Goal: Find contact information: Find contact information

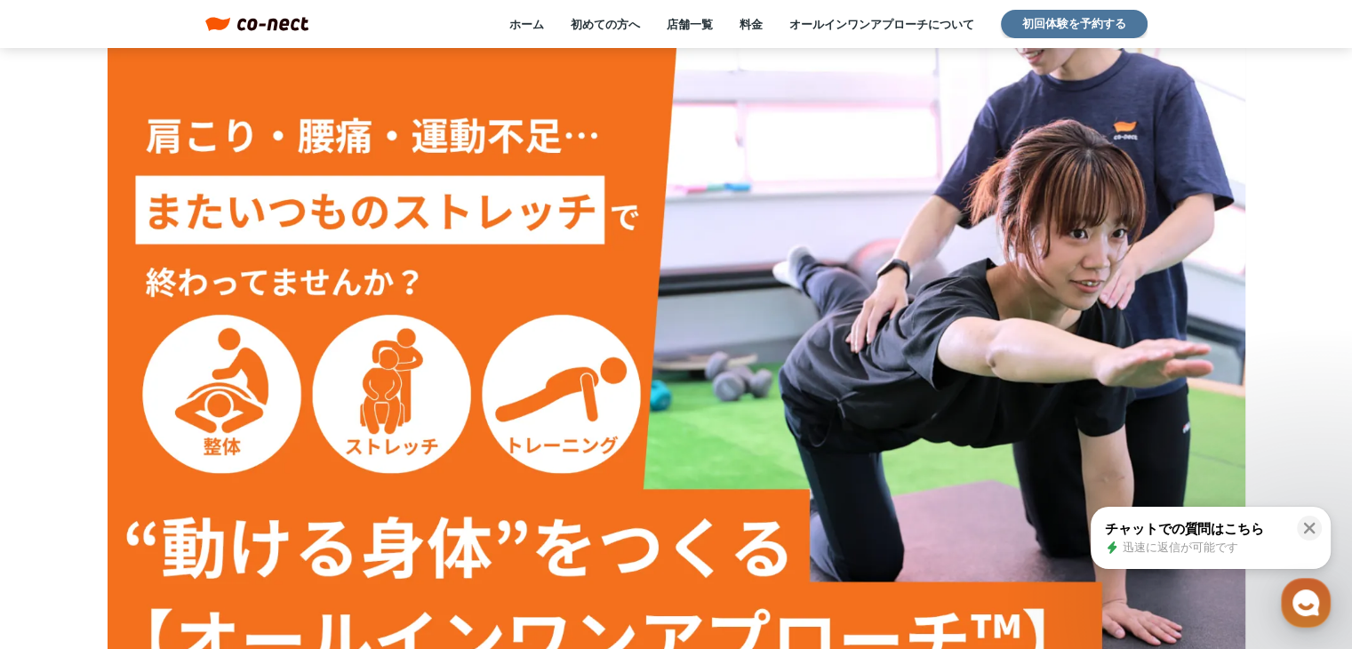
click at [1017, 20] on link "初回体験を予約する" at bounding box center [1074, 24] width 147 height 28
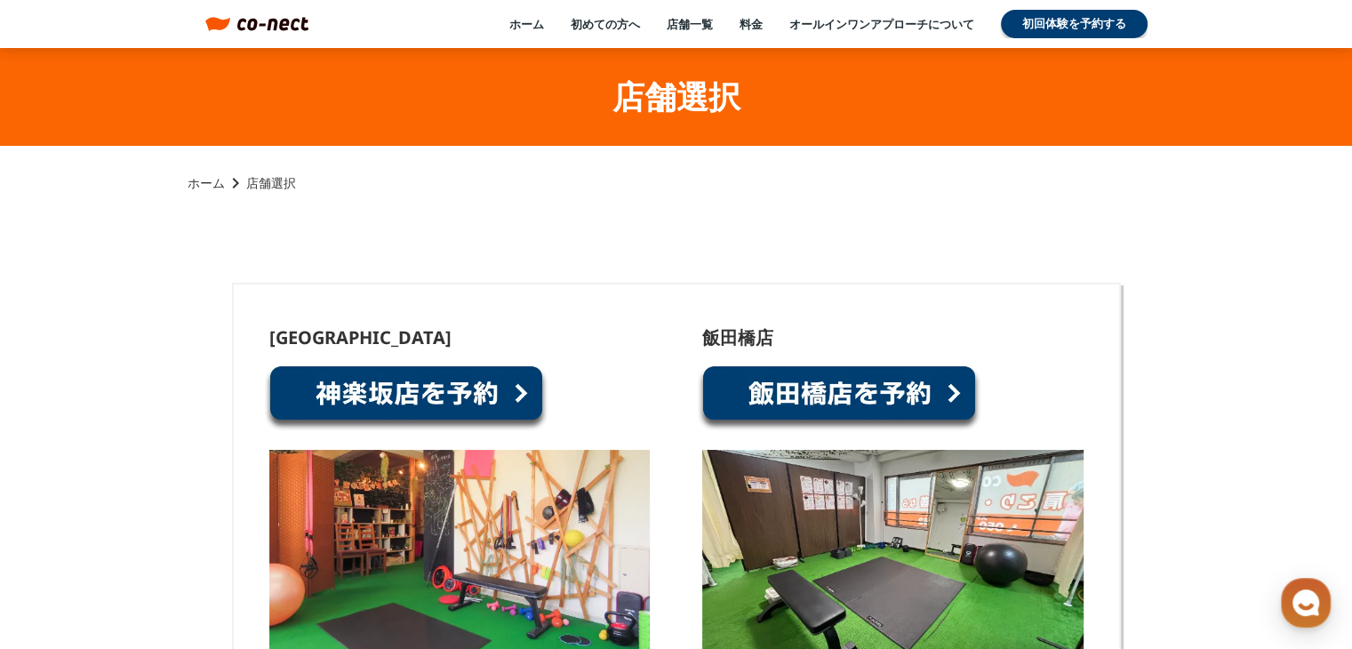
click at [455, 391] on link at bounding box center [406, 399] width 284 height 68
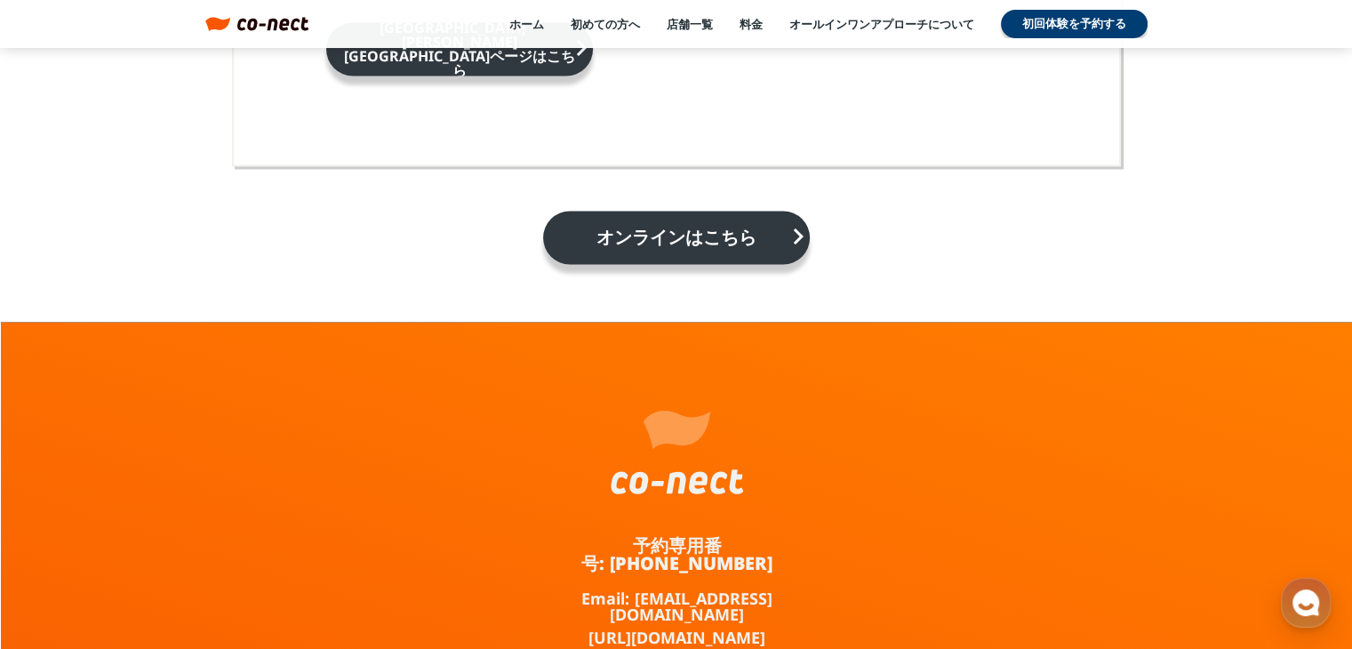
scroll to position [3204, 0]
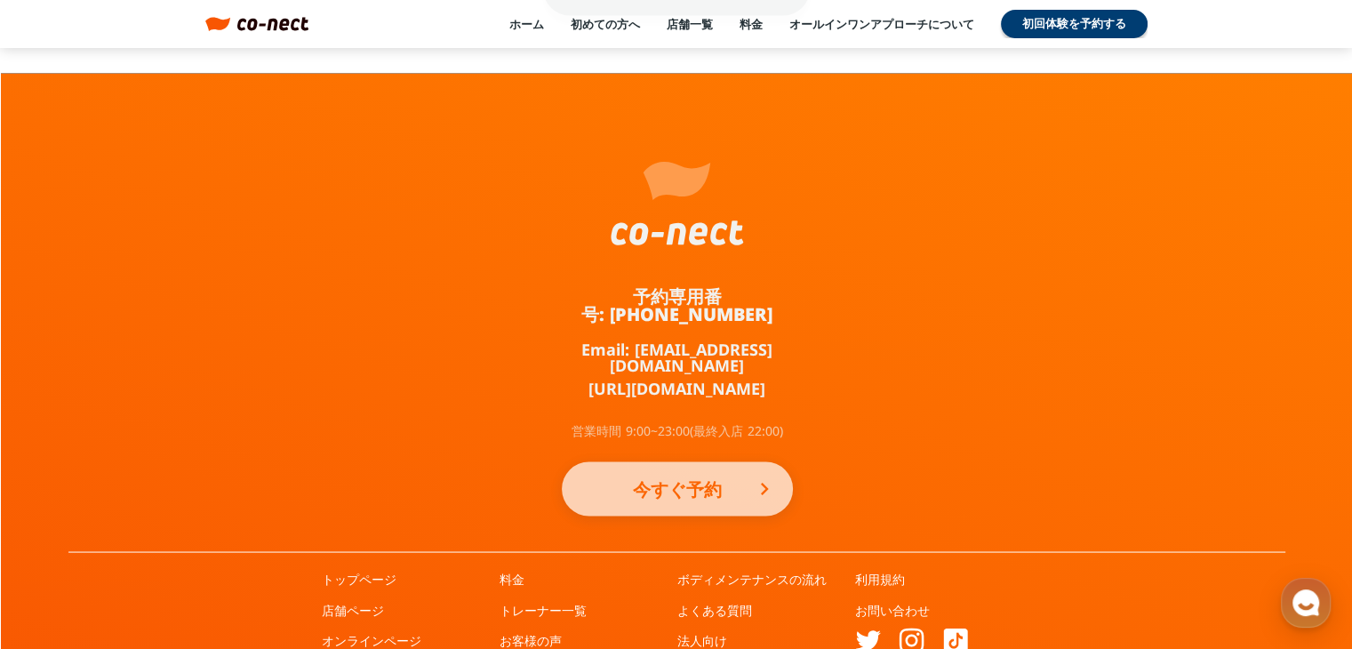
click at [696, 469] on p "今すぐ予約" at bounding box center [677, 488] width 160 height 39
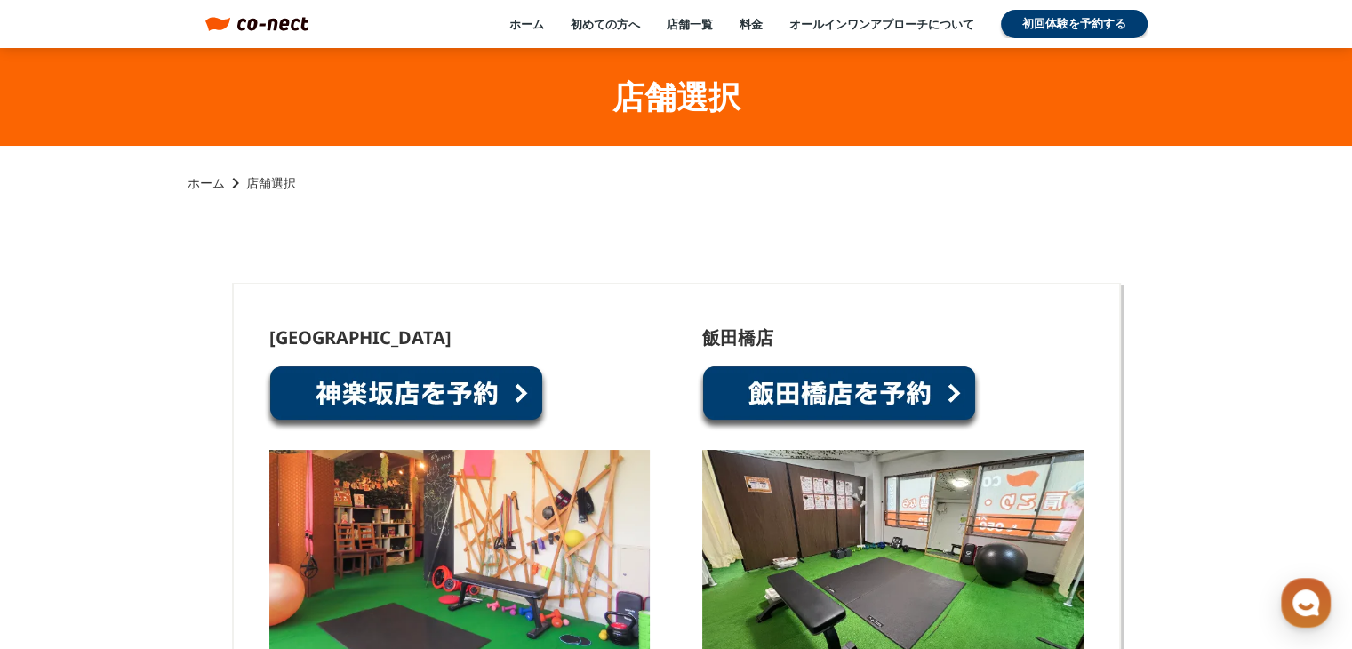
click at [864, 387] on link at bounding box center [839, 399] width 284 height 68
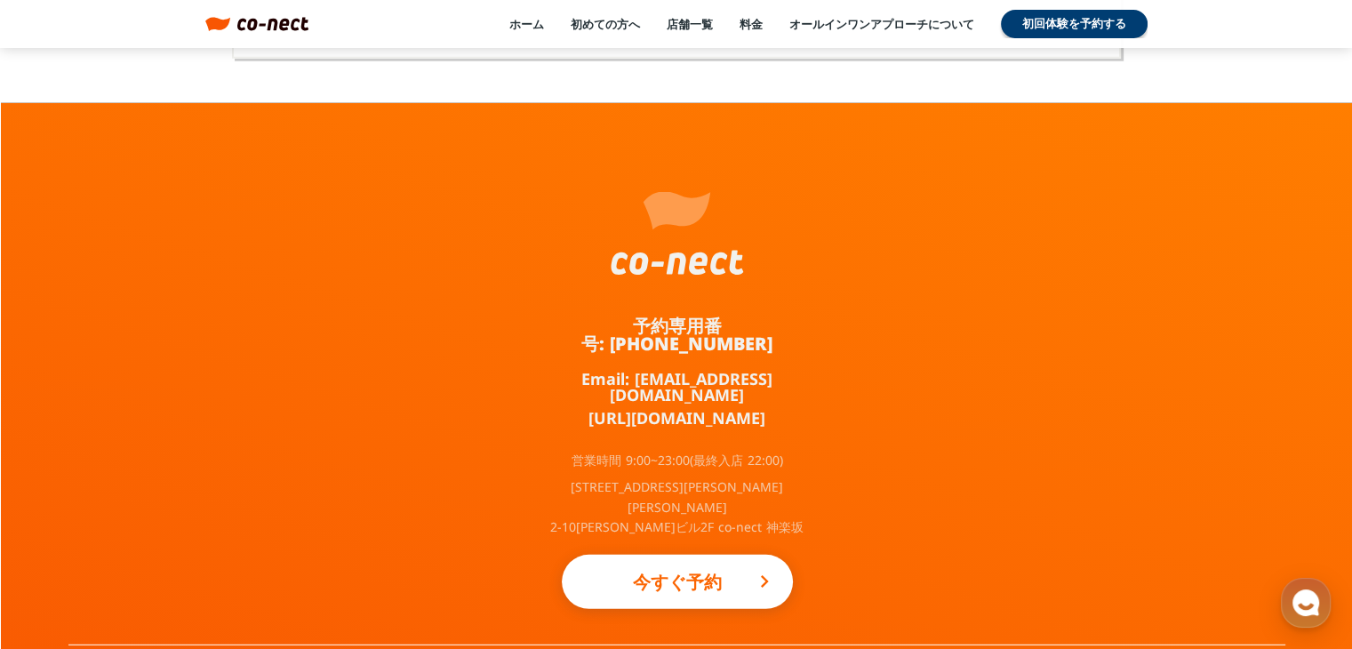
scroll to position [11696, 0]
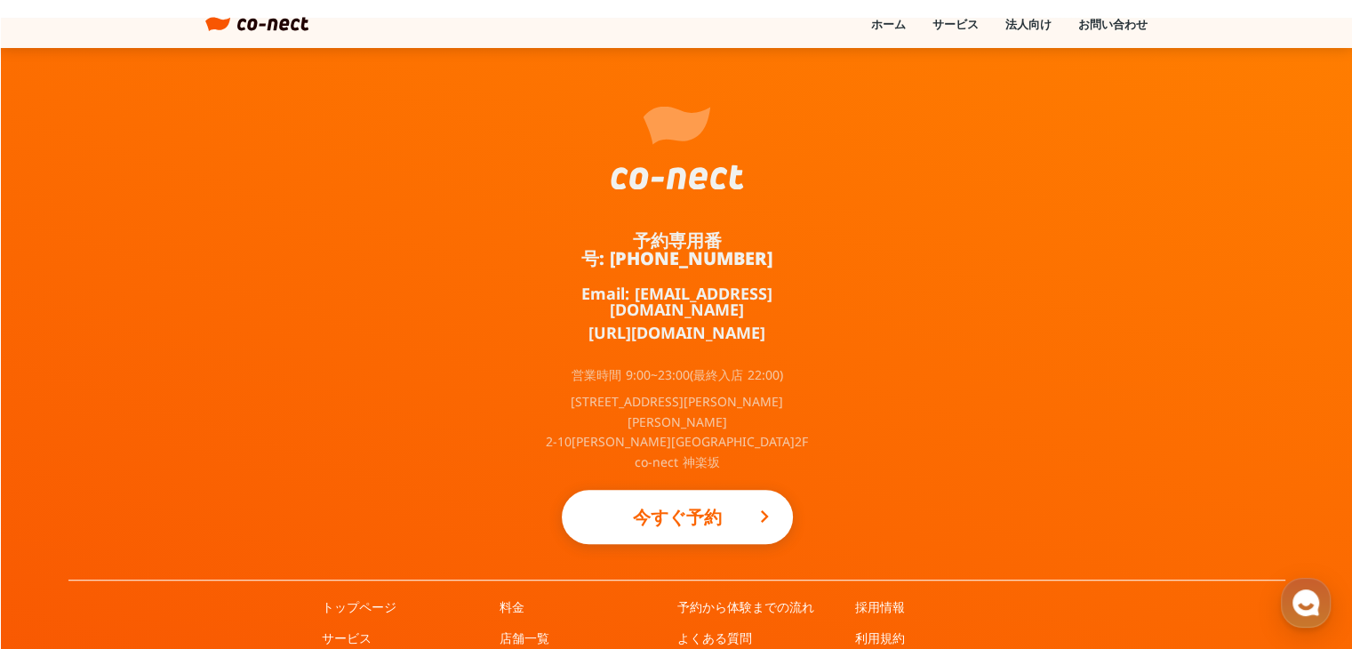
scroll to position [1030, 0]
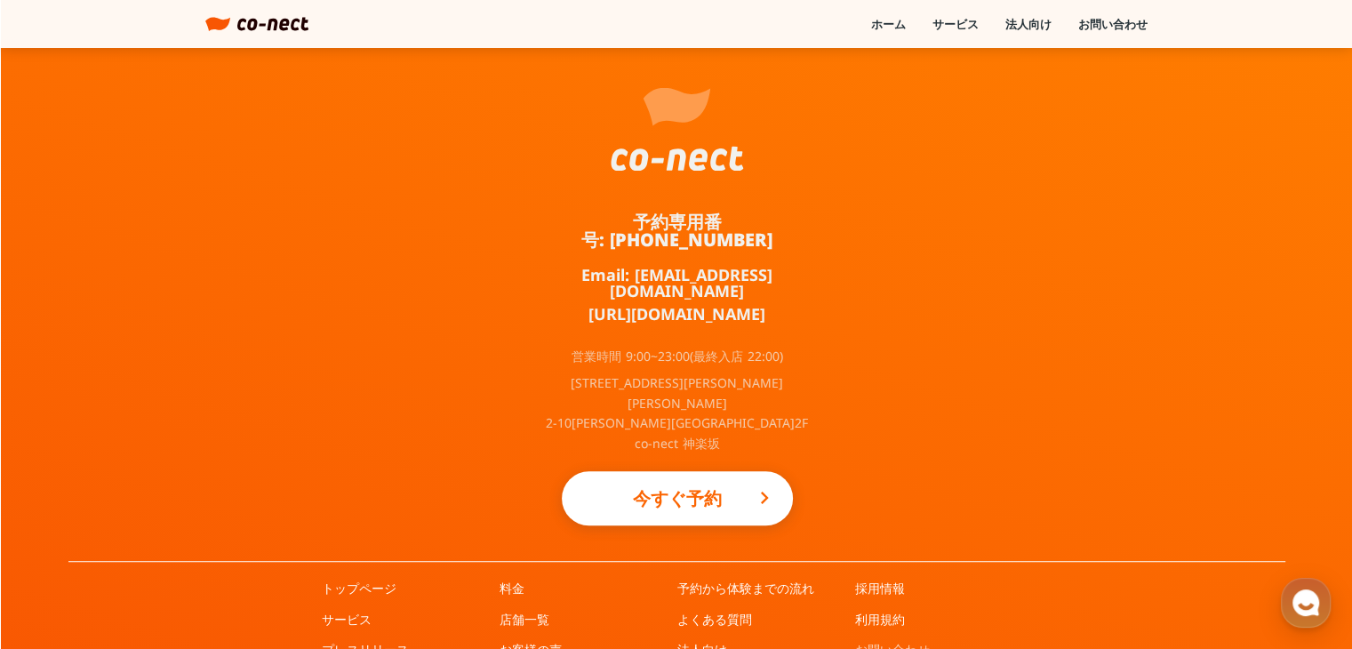
click at [870, 641] on link "お問い合わせ" at bounding box center [892, 650] width 75 height 18
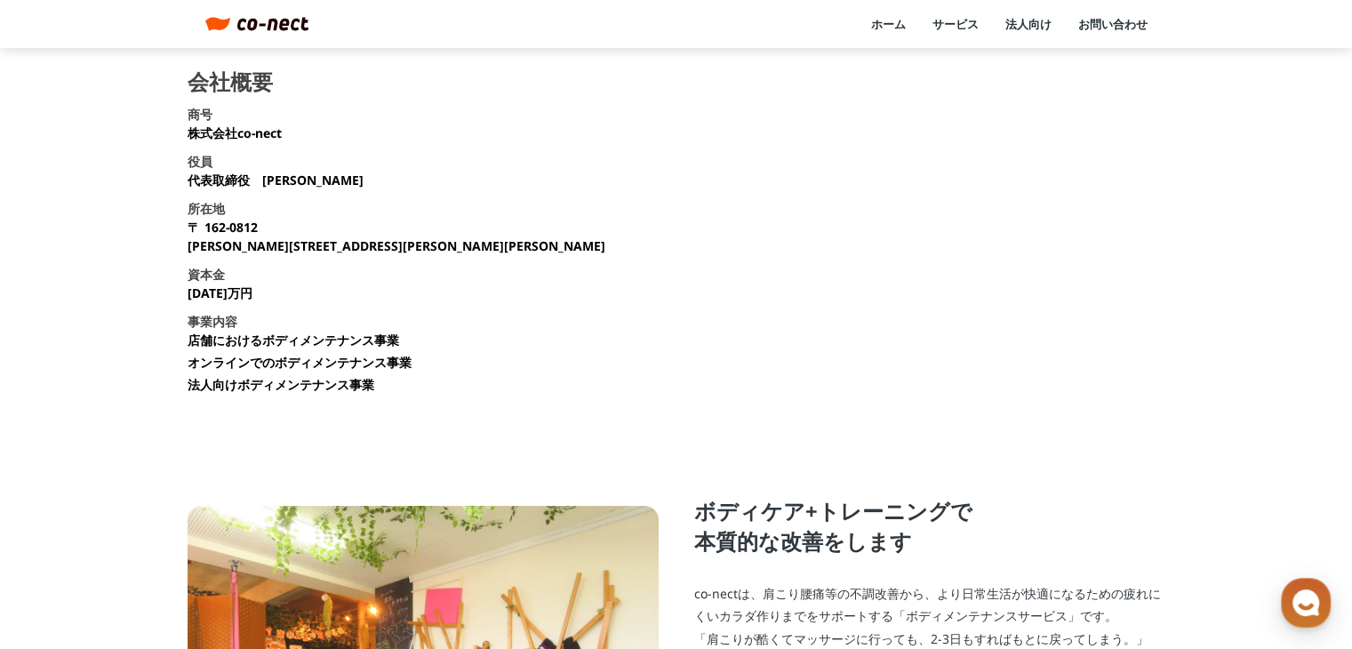
click at [1026, 22] on link "法人向け" at bounding box center [1028, 24] width 46 height 16
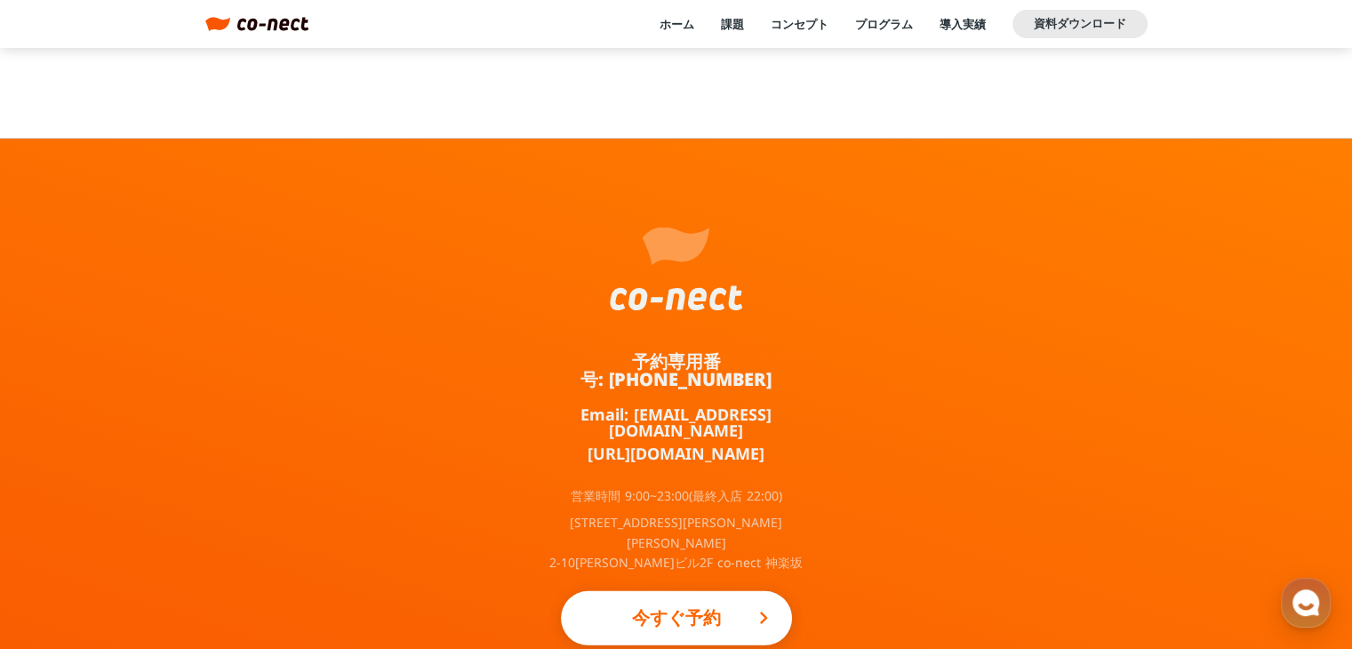
scroll to position [5291, 0]
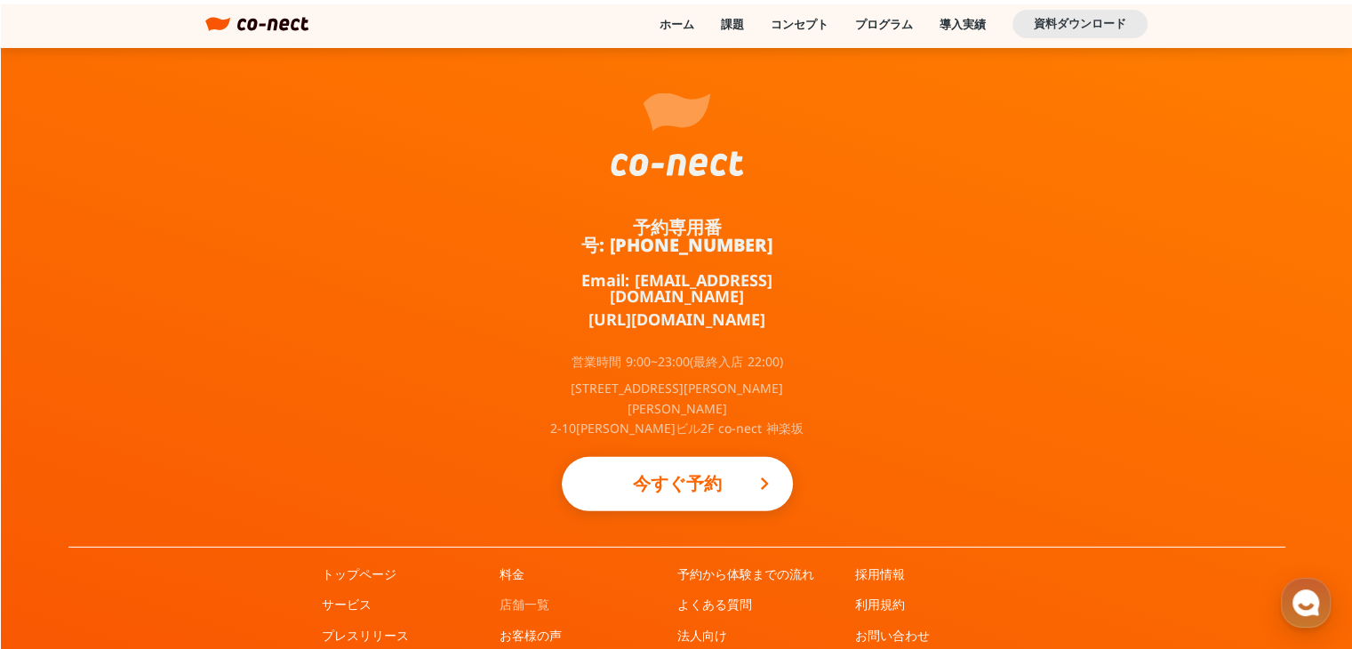
click at [519, 596] on link "店舗一覧" at bounding box center [525, 605] width 50 height 18
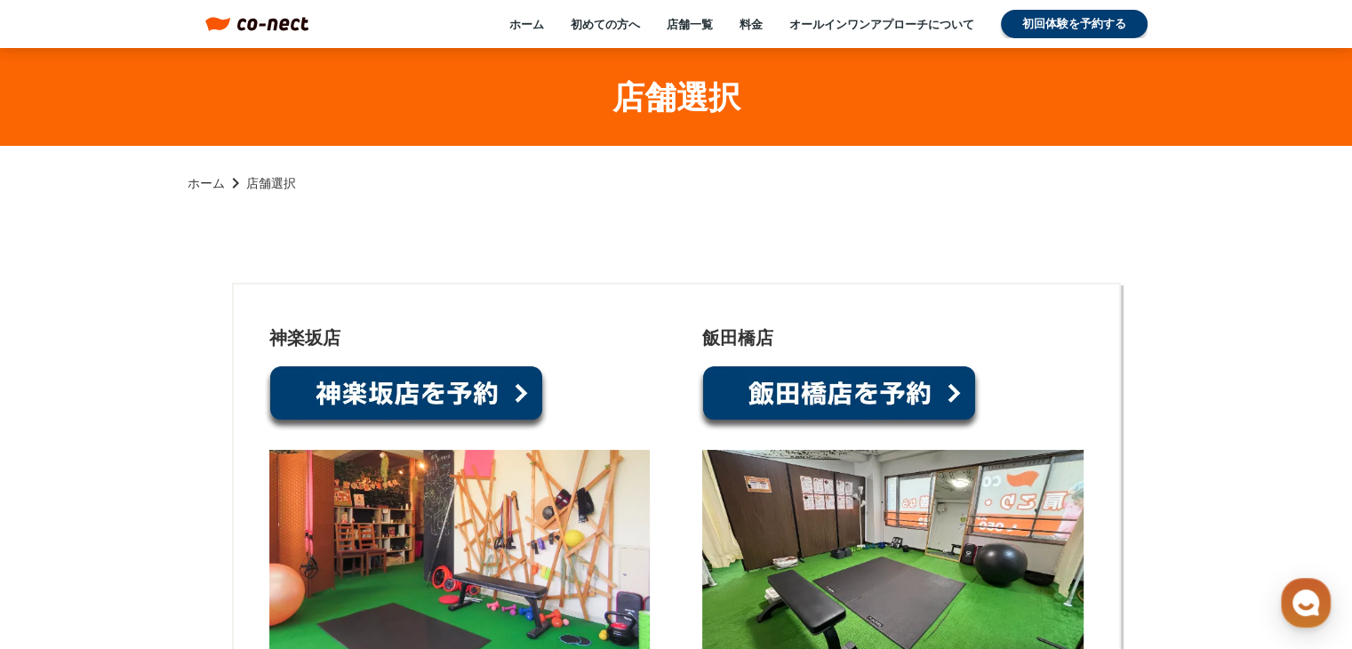
click at [431, 385] on link at bounding box center [406, 399] width 284 height 68
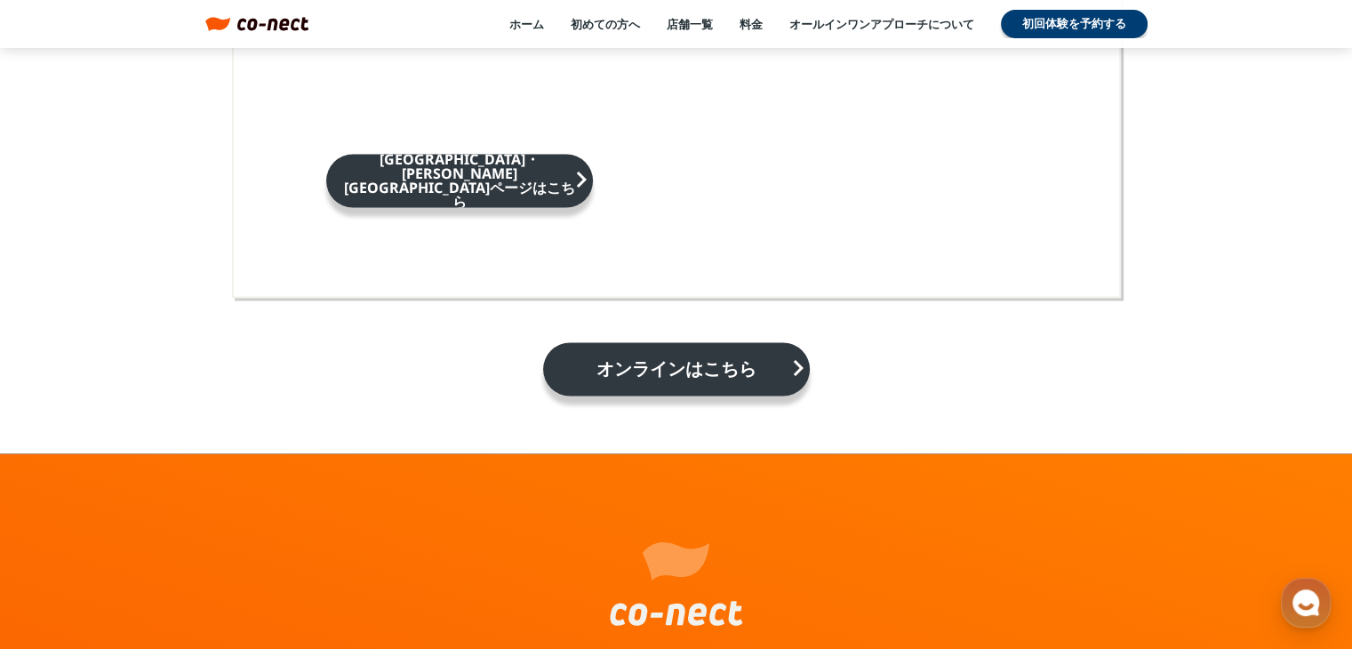
scroll to position [3023, 0]
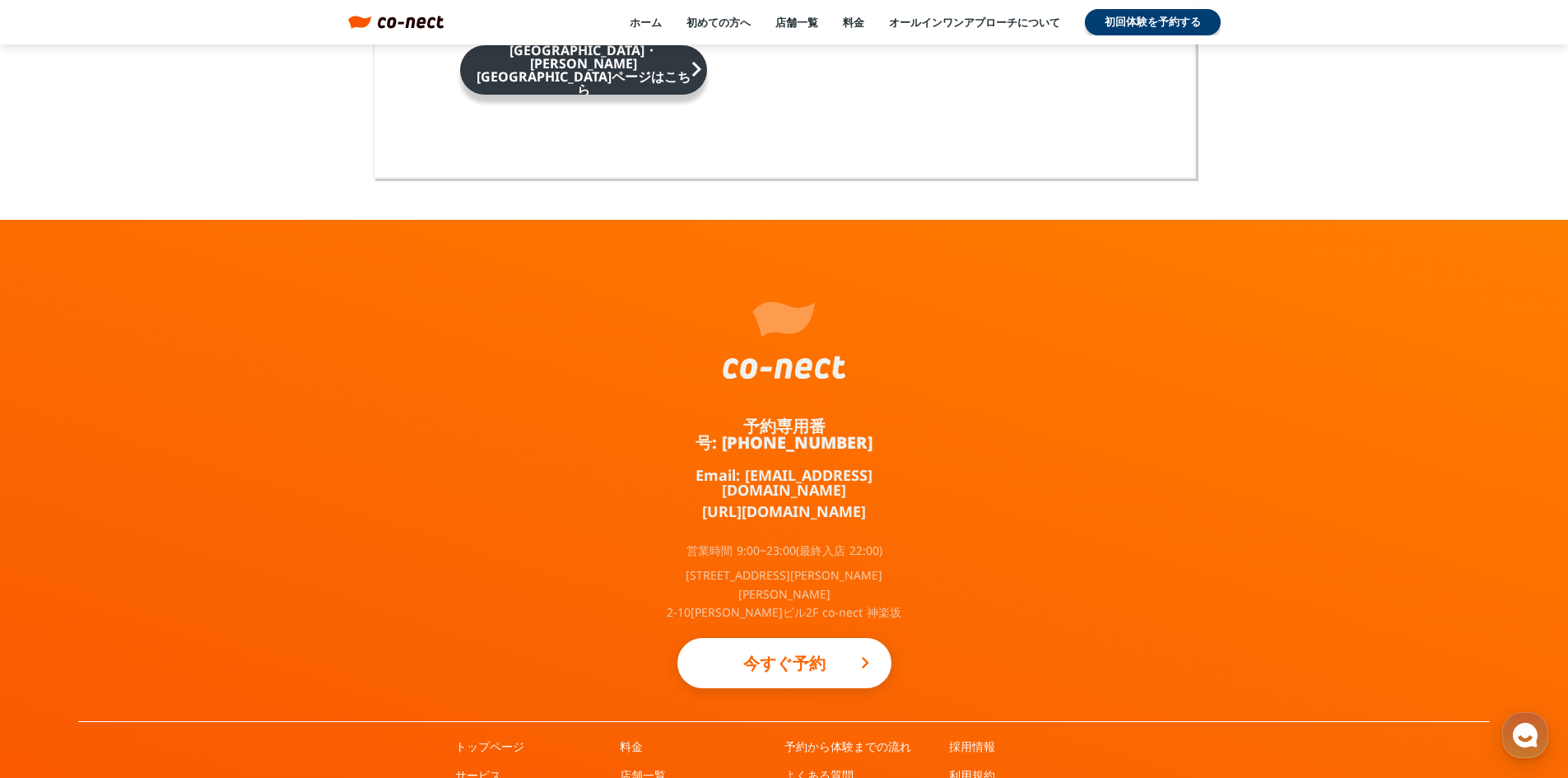
scroll to position [10656, 0]
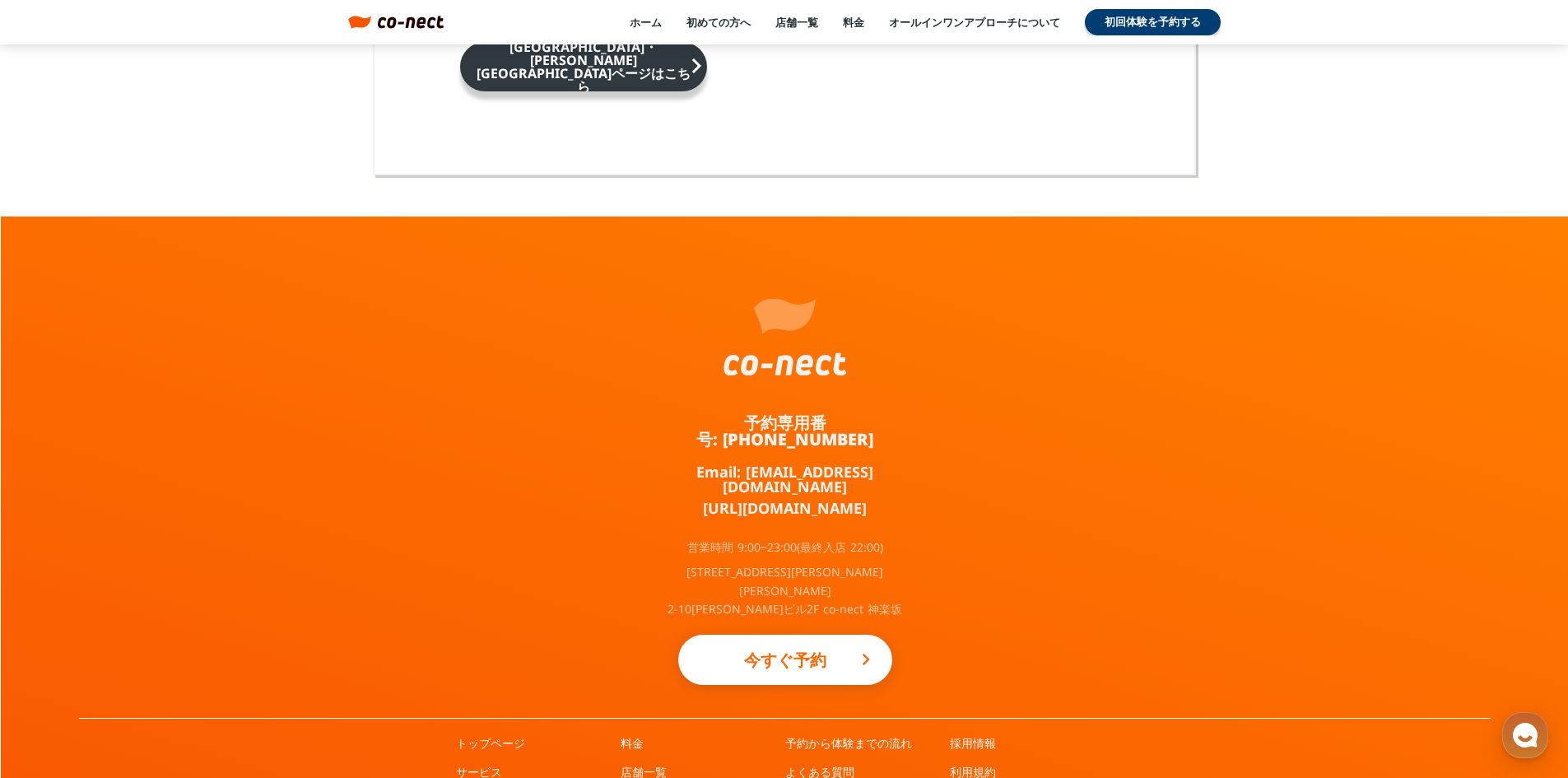
click at [961, 600] on div "採用情報 利用規約 お問い合わせ" at bounding box center [1032, 792] width 165 height 114
